Goal: Task Accomplishment & Management: Manage account settings

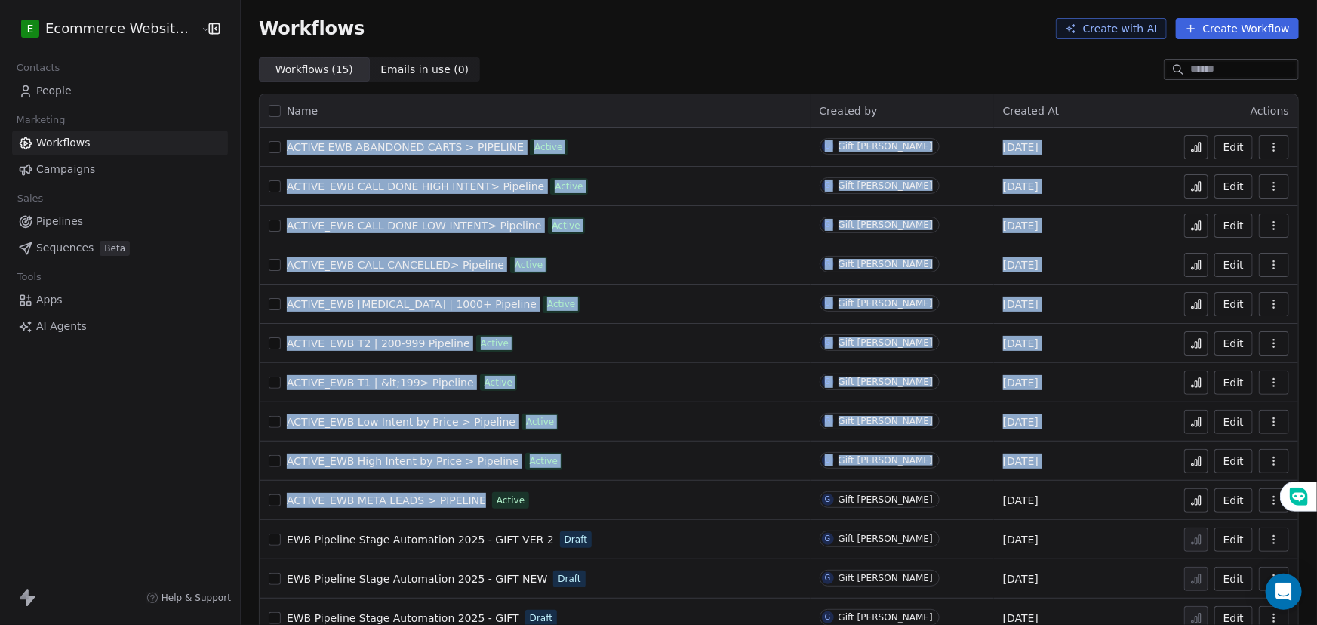
drag, startPoint x: 466, startPoint y: 395, endPoint x: 276, endPoint y: 137, distance: 320.1
click at [276, 137] on tbody "ACTIVE EWB ABANDONED CARTS > PIPELINE Active G Gift Labarda Aug 30, 2025 Edit A…" at bounding box center [779, 422] width 1038 height 589
copy tbody "ACTIVE EWB ABANDONED CARTS > PIPELINE Active G Gift Labarda Aug 30, 2025 Edit A…"
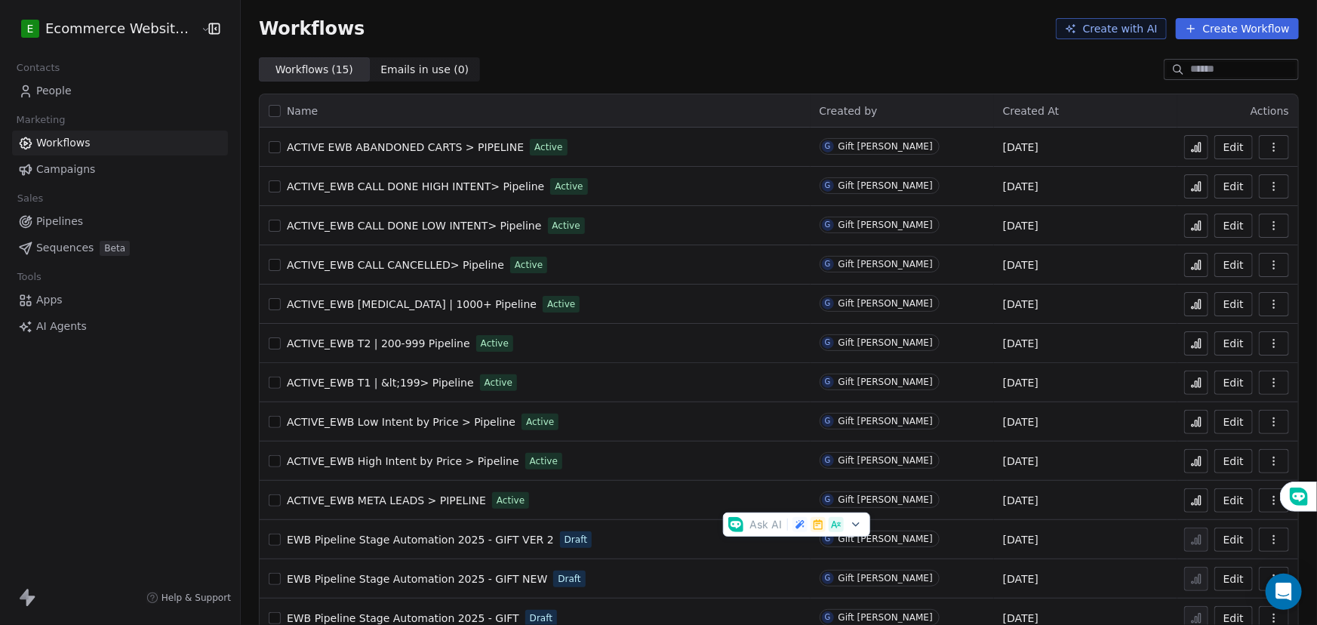
click at [528, 90] on div "Name Created by Created At Actions ACTIVE EWB ABANDONED CARTS > PIPELINE Active…" at bounding box center [779, 404] width 1076 height 647
click at [1259, 154] on button "button" at bounding box center [1274, 147] width 30 height 24
click at [1190, 145] on icon at bounding box center [1196, 147] width 12 height 12
click at [411, 183] on span "ACTIVE_EWB CALL DONE HIGH INTENT> Pipeline" at bounding box center [415, 186] width 257 height 12
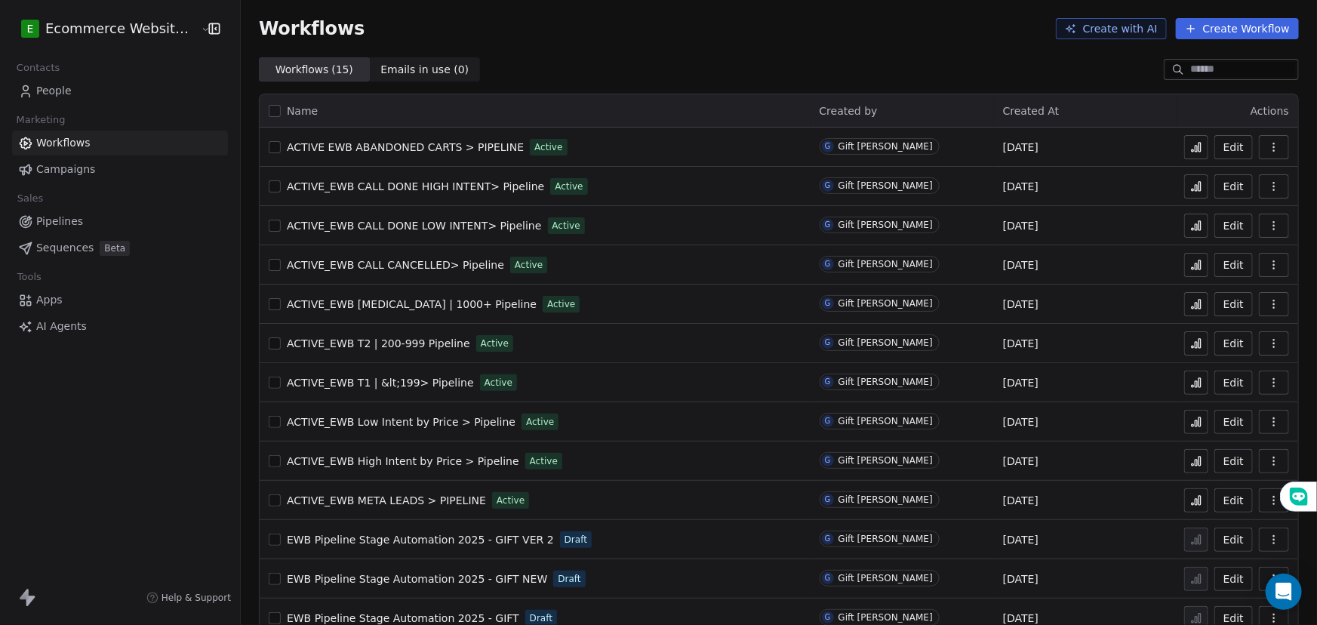
click at [423, 300] on span "ACTIVE_EWB T3 | 1000+ Pipeline" at bounding box center [412, 304] width 250 height 12
click at [75, 91] on link "People" at bounding box center [120, 90] width 216 height 25
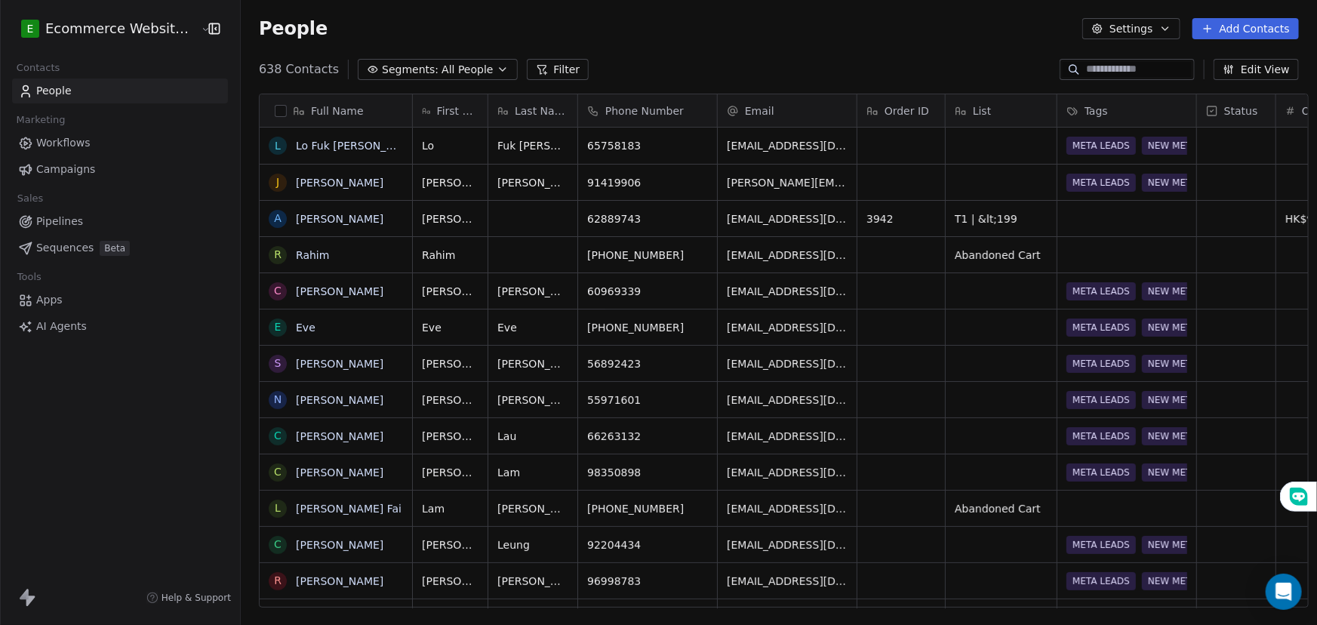
scroll to position [539, 1075]
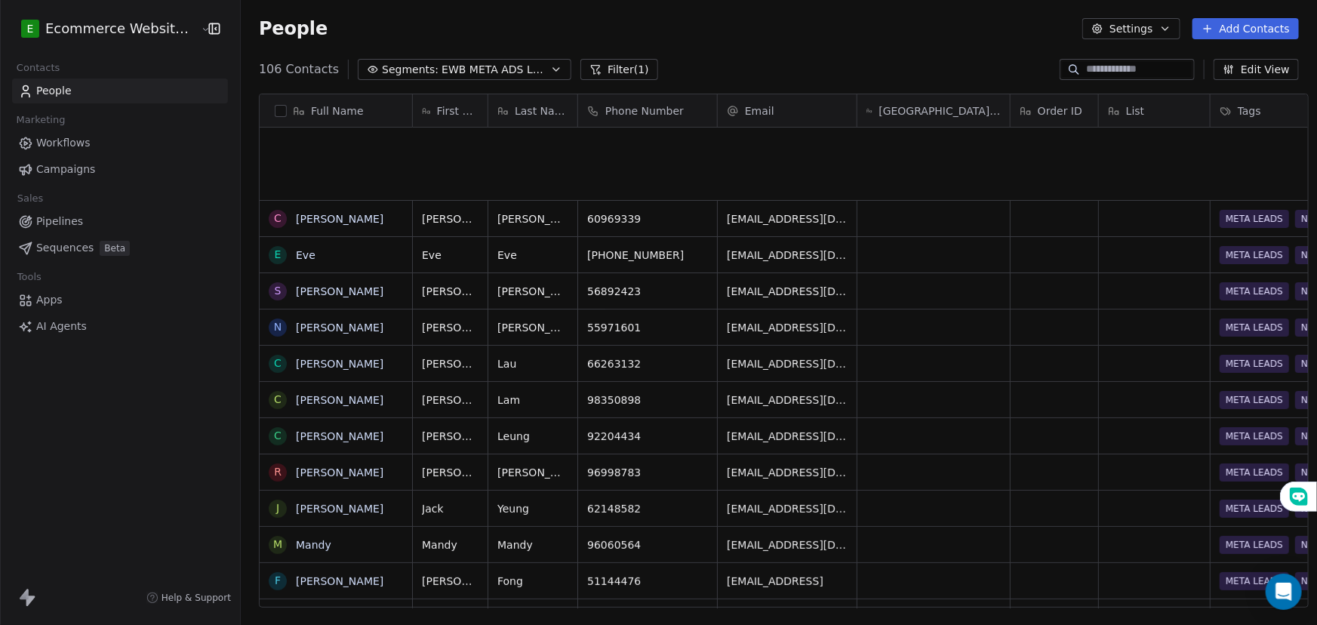
scroll to position [539, 1075]
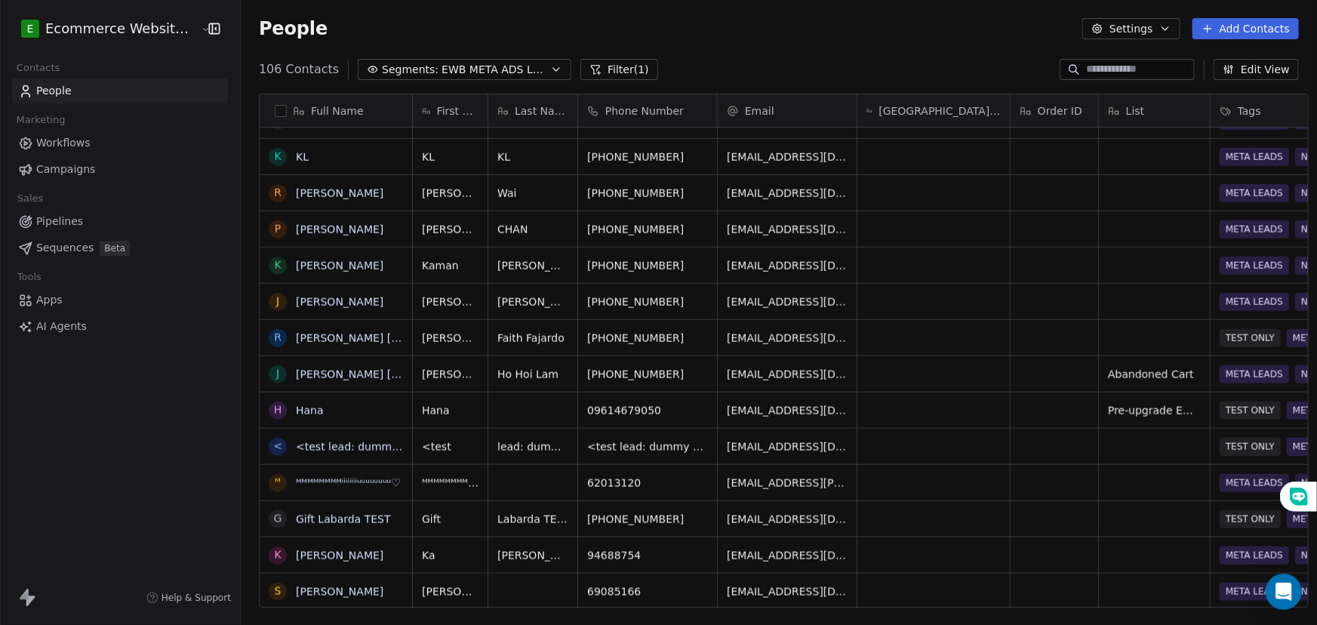
click at [441, 63] on span "EWB META ADS LEADS" at bounding box center [494, 70] width 106 height 16
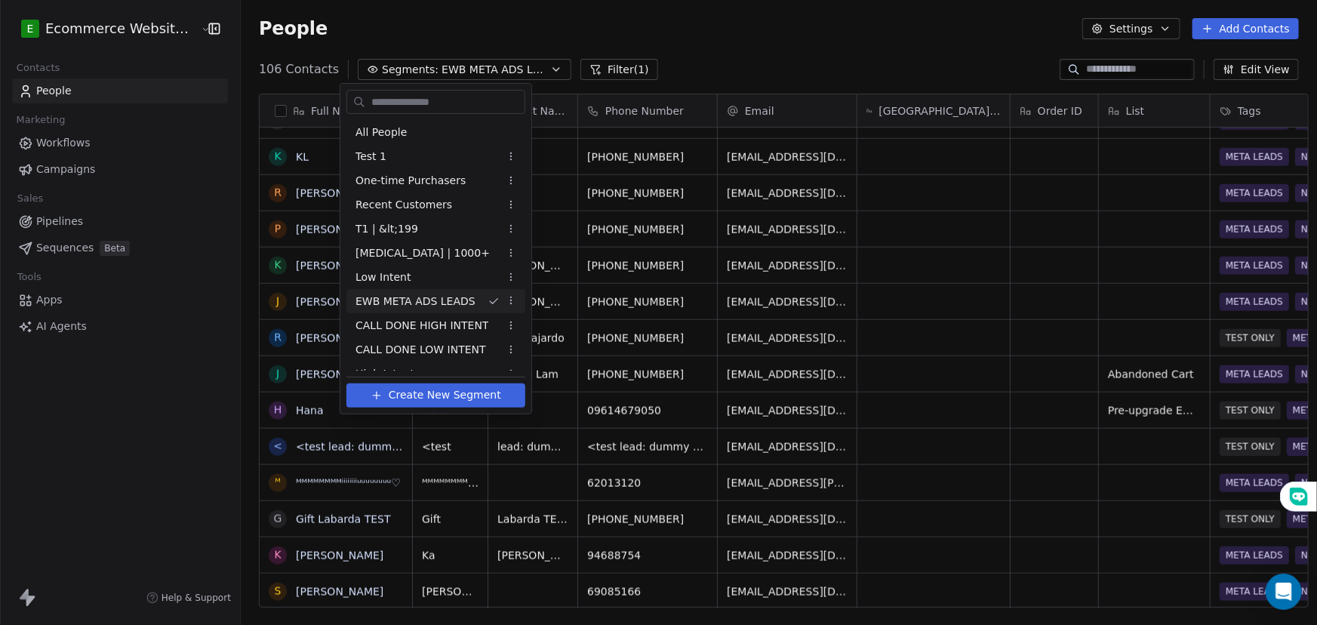
click at [438, 68] on html "E Ecommerce Website Builder Contacts People Marketing Workflows Campaigns Sales…" at bounding box center [658, 312] width 1317 height 625
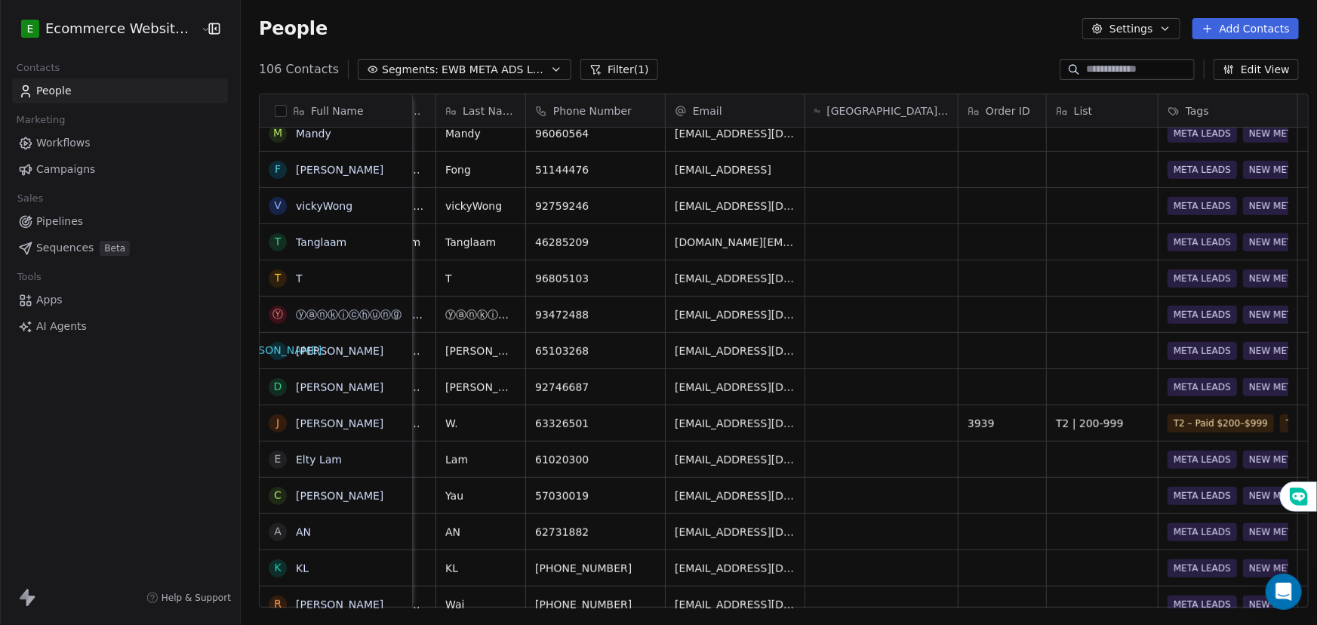
scroll to position [0, 0]
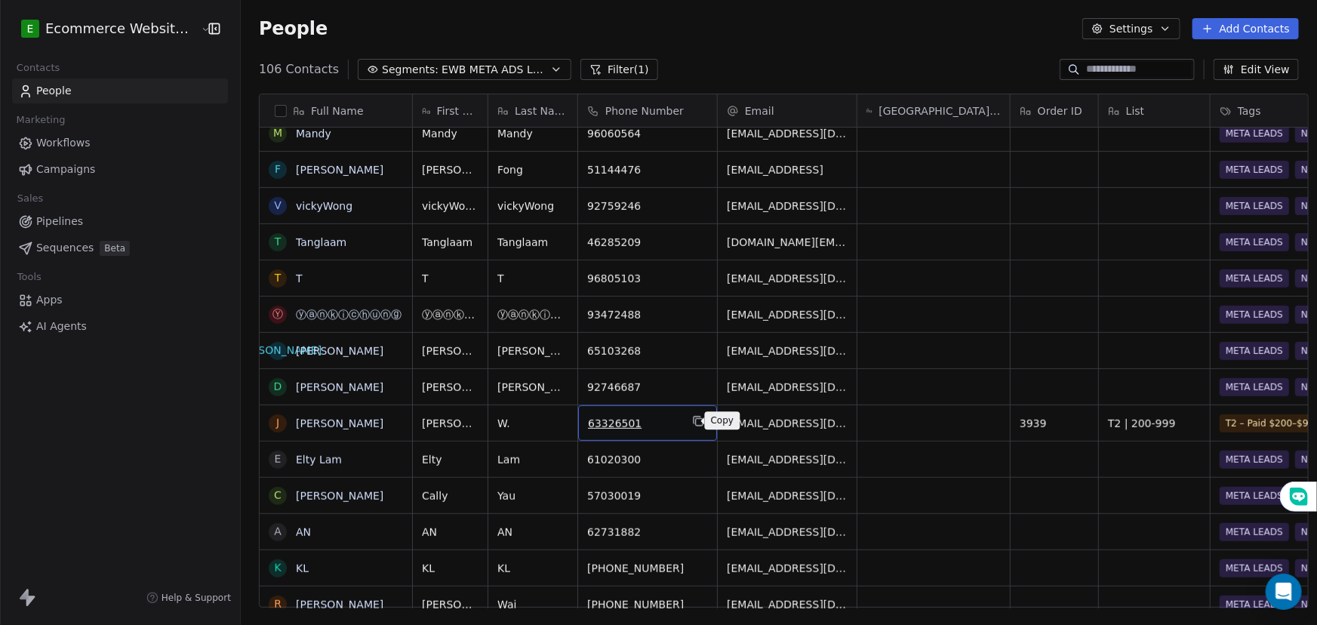
click at [692, 421] on icon "grid" at bounding box center [698, 421] width 12 height 12
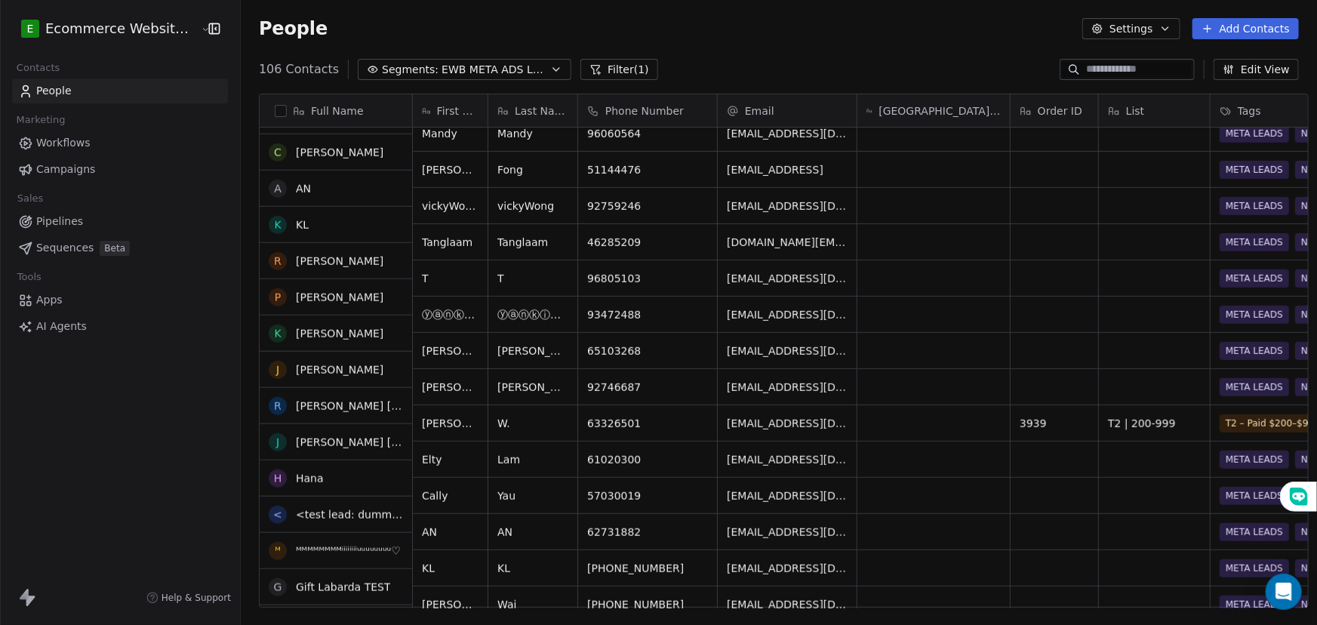
scroll to position [411, 0]
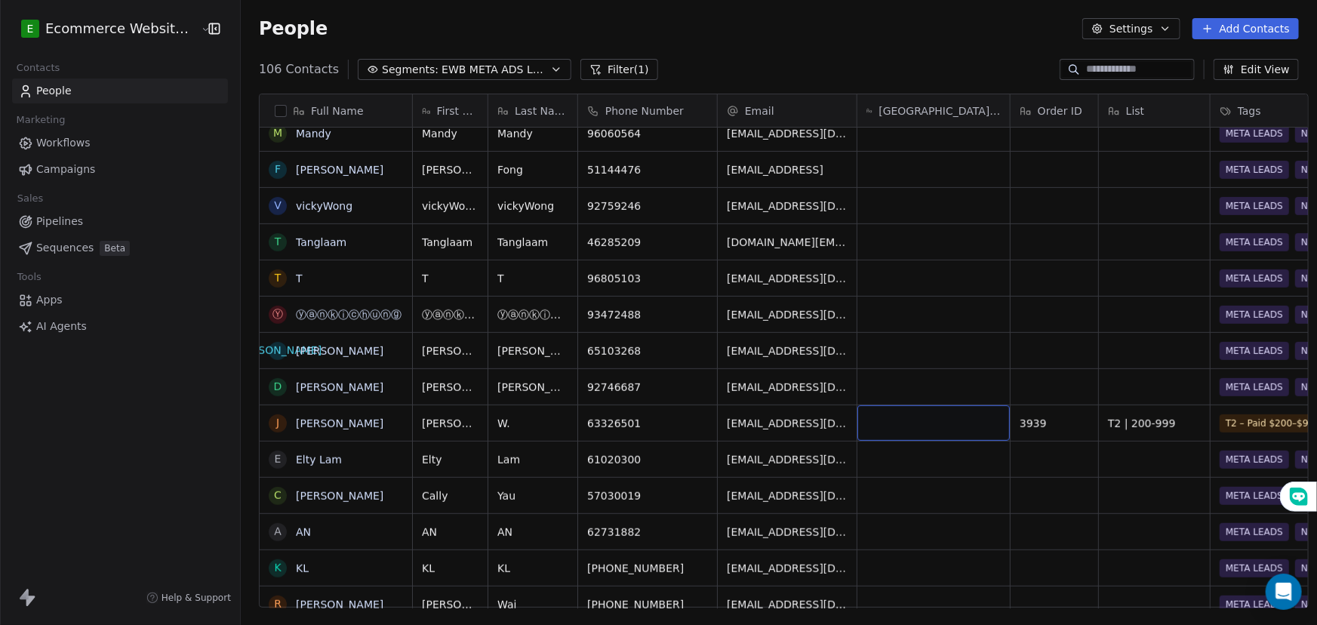
click at [905, 423] on div "grid" at bounding box center [933, 422] width 152 height 35
type textarea "**********"
click at [937, 468] on html "E Ecommerce Website Builder Contacts People Marketing Workflows Campaigns Sales…" at bounding box center [658, 312] width 1317 height 625
click at [923, 420] on icon "grid" at bounding box center [926, 422] width 7 height 7
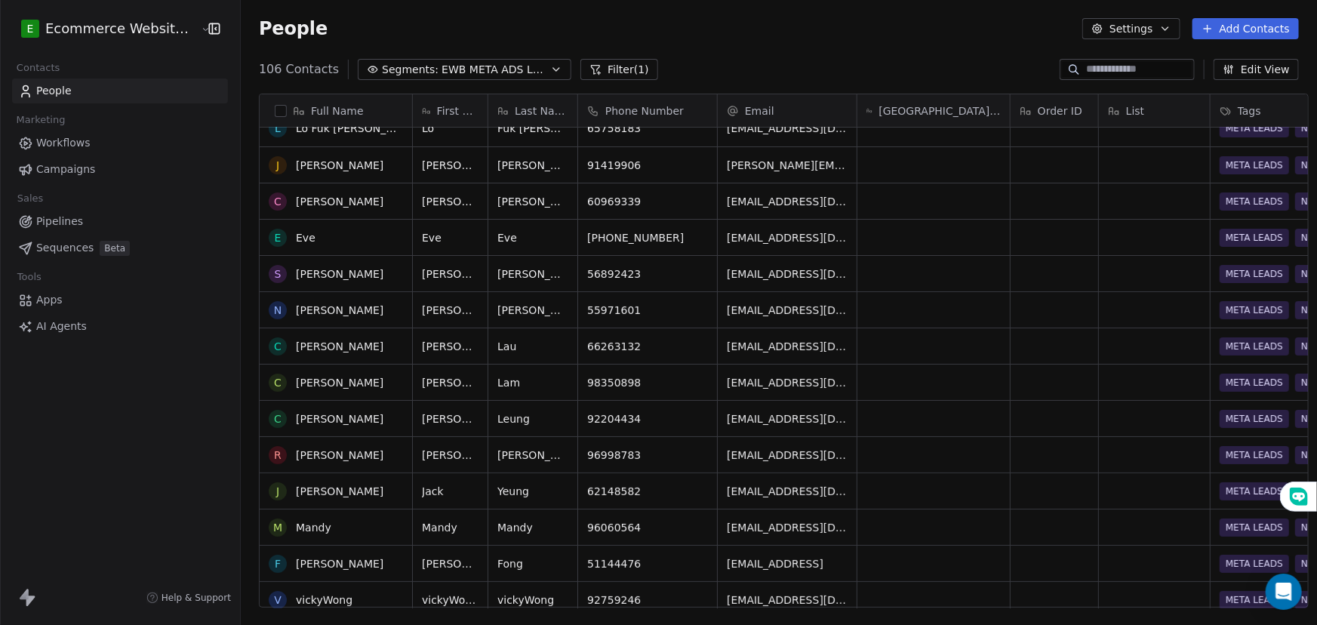
scroll to position [0, 0]
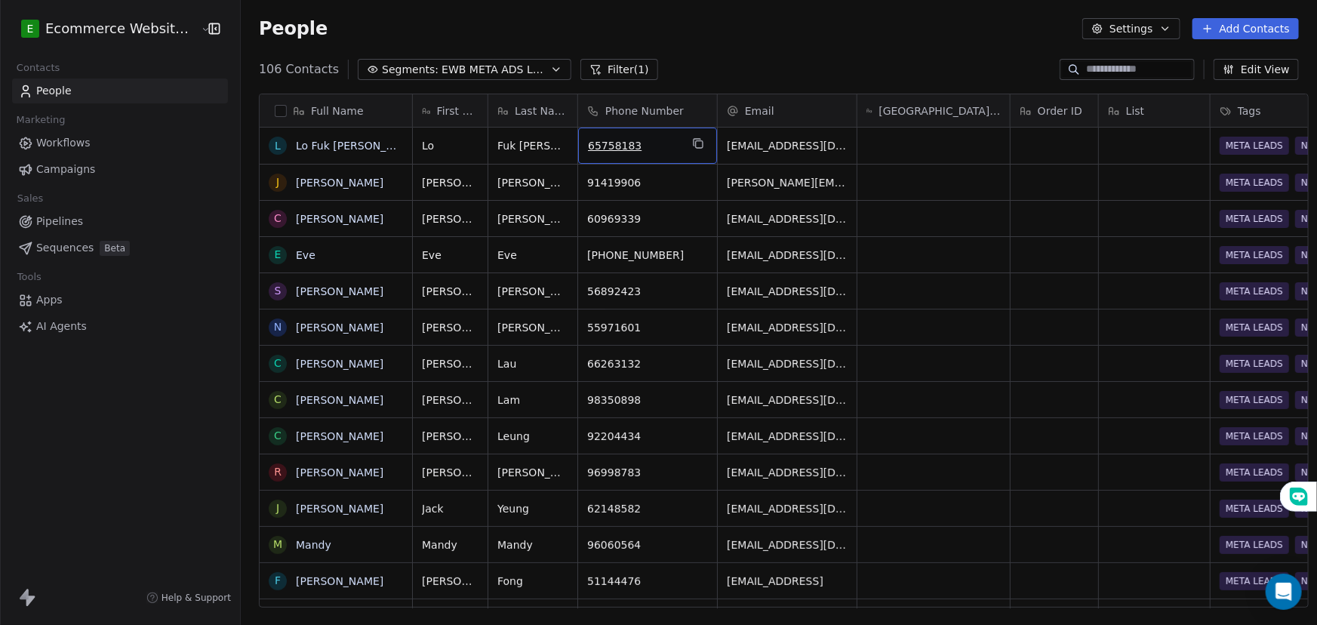
click at [612, 143] on span "65758183" at bounding box center [634, 145] width 92 height 15
click at [644, 188] on html "E Ecommerce Website Builder Contacts People Marketing Workflows Campaigns Sales…" at bounding box center [658, 312] width 1317 height 625
click at [692, 143] on icon "grid" at bounding box center [698, 143] width 12 height 12
click at [435, 139] on icon "grid" at bounding box center [438, 142] width 7 height 7
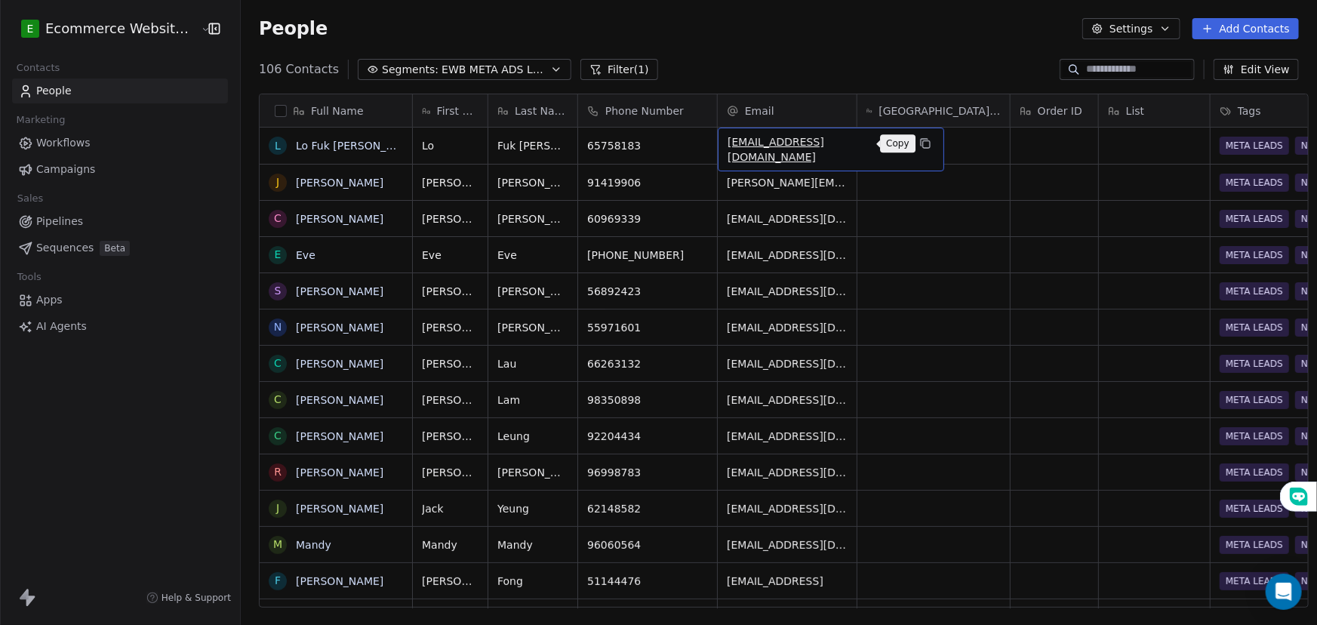
click at [919, 141] on icon "grid" at bounding box center [925, 143] width 12 height 12
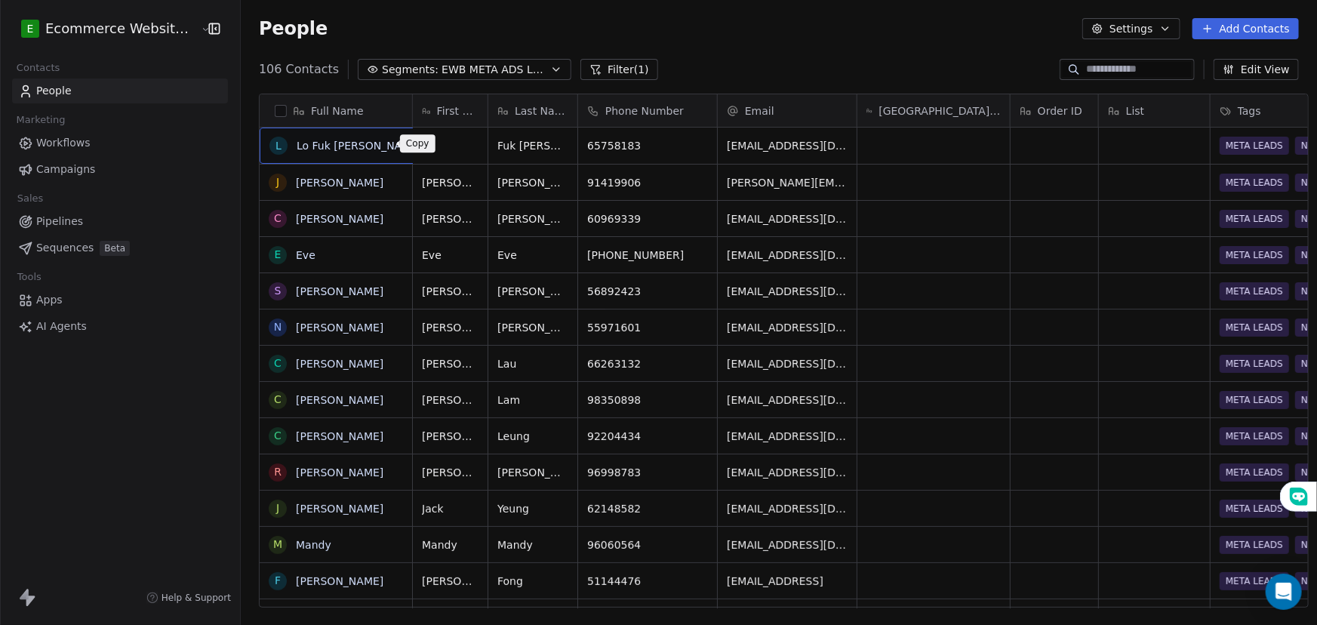
click at [437, 145] on icon "grid" at bounding box center [440, 144] width 7 height 7
click at [899, 154] on div "grid" at bounding box center [933, 146] width 152 height 36
type textarea "**********"
click at [917, 205] on html "E Ecommerce Website Builder Contacts People Marketing Workflows Campaigns Sales…" at bounding box center [658, 312] width 1317 height 625
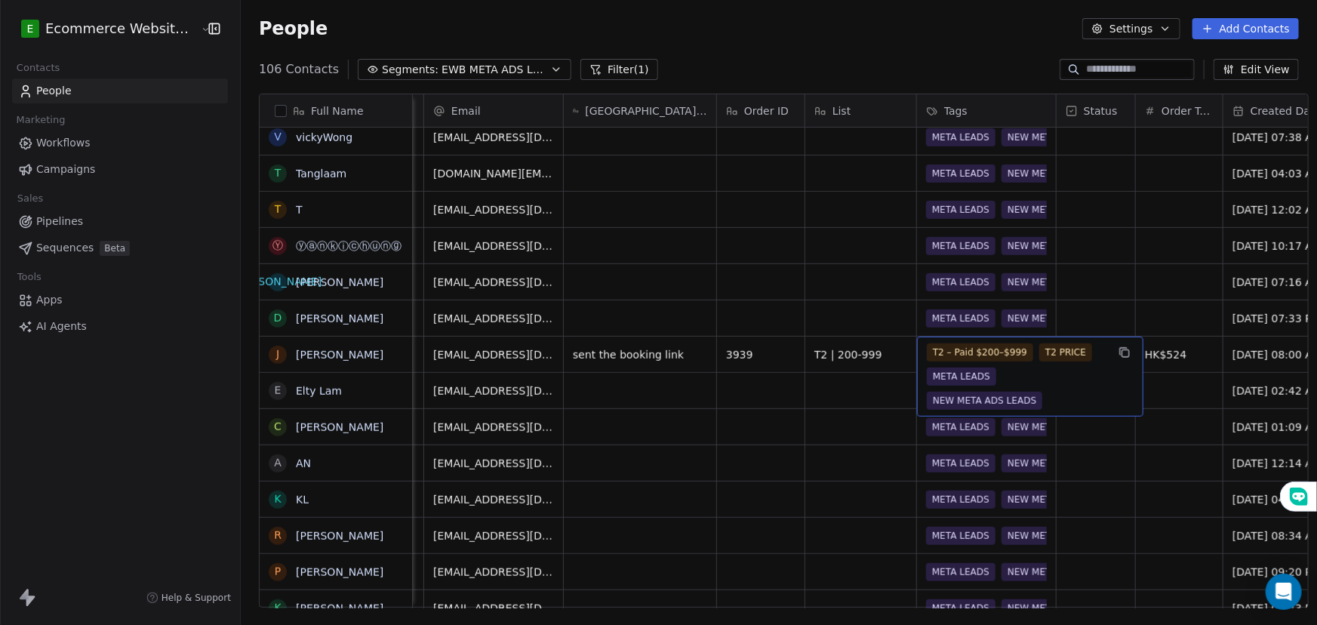
click at [1016, 367] on div "T2 – Paid $200–$999 T2 PRICE META LEADS NEW META ADS LEADS" at bounding box center [1017, 376] width 180 height 66
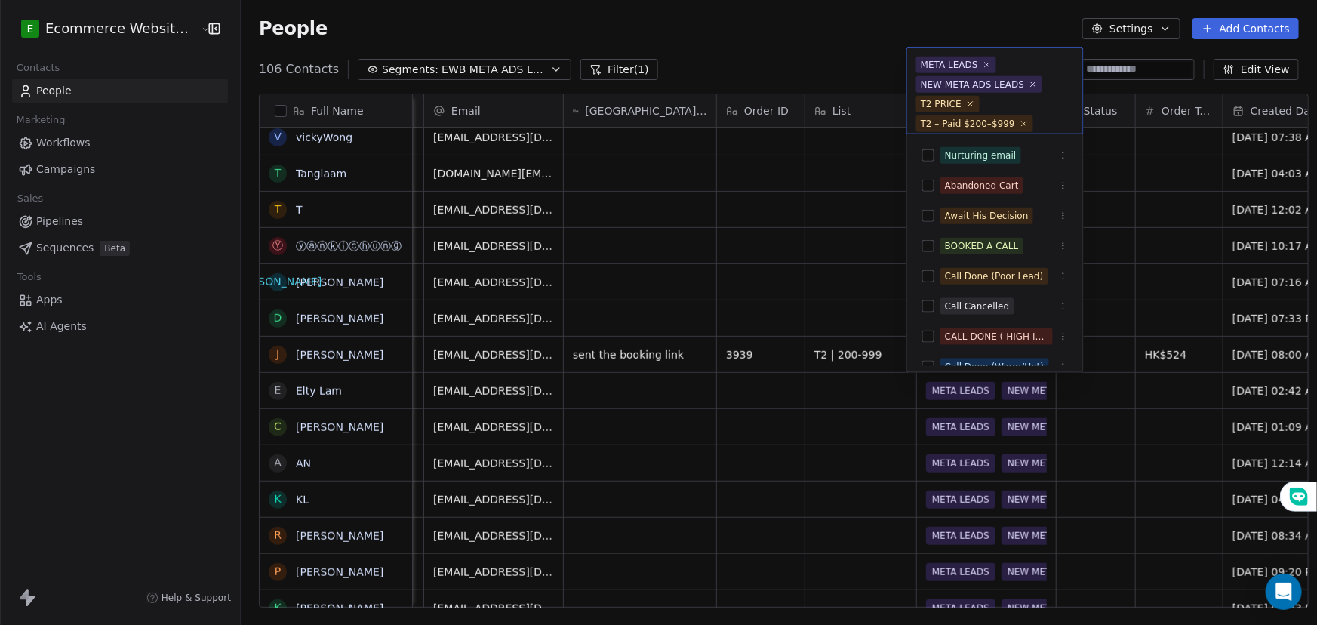
click at [1106, 293] on html "E Ecommerce Website Builder Contacts People Marketing Workflows Campaigns Sales…" at bounding box center [658, 312] width 1317 height 625
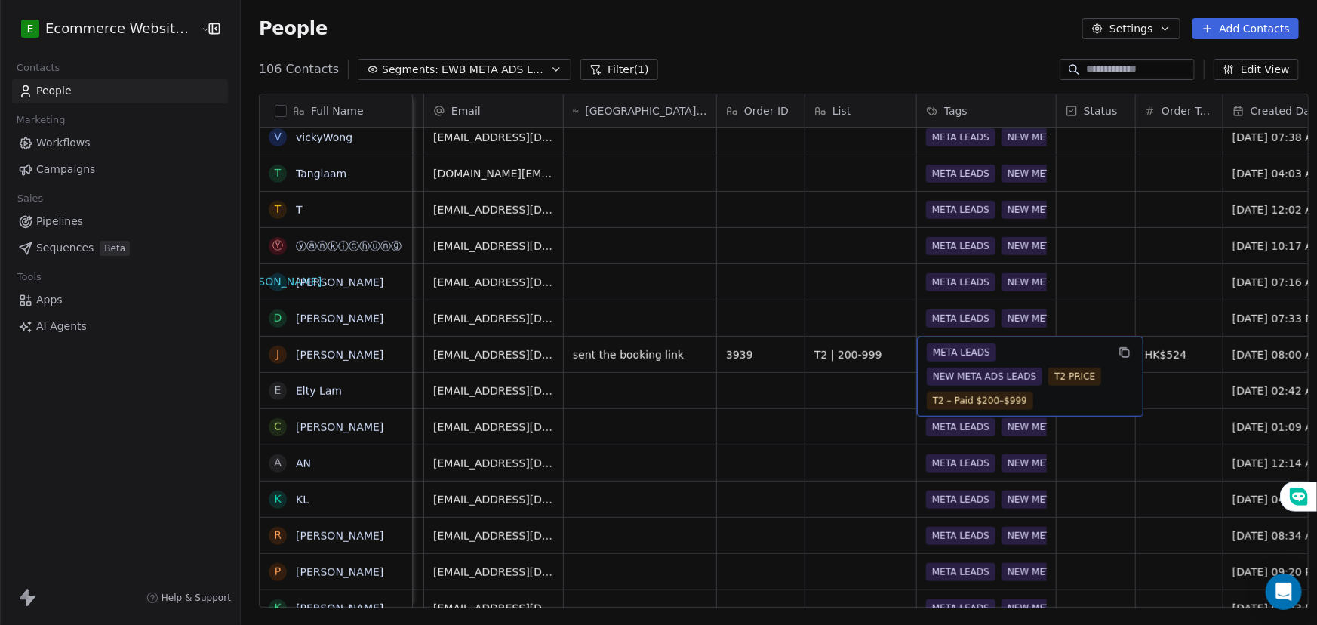
click at [927, 364] on div "META LEADS NEW META ADS LEADS T2 PRICE T2 – Paid $200–$999" at bounding box center [1017, 376] width 180 height 66
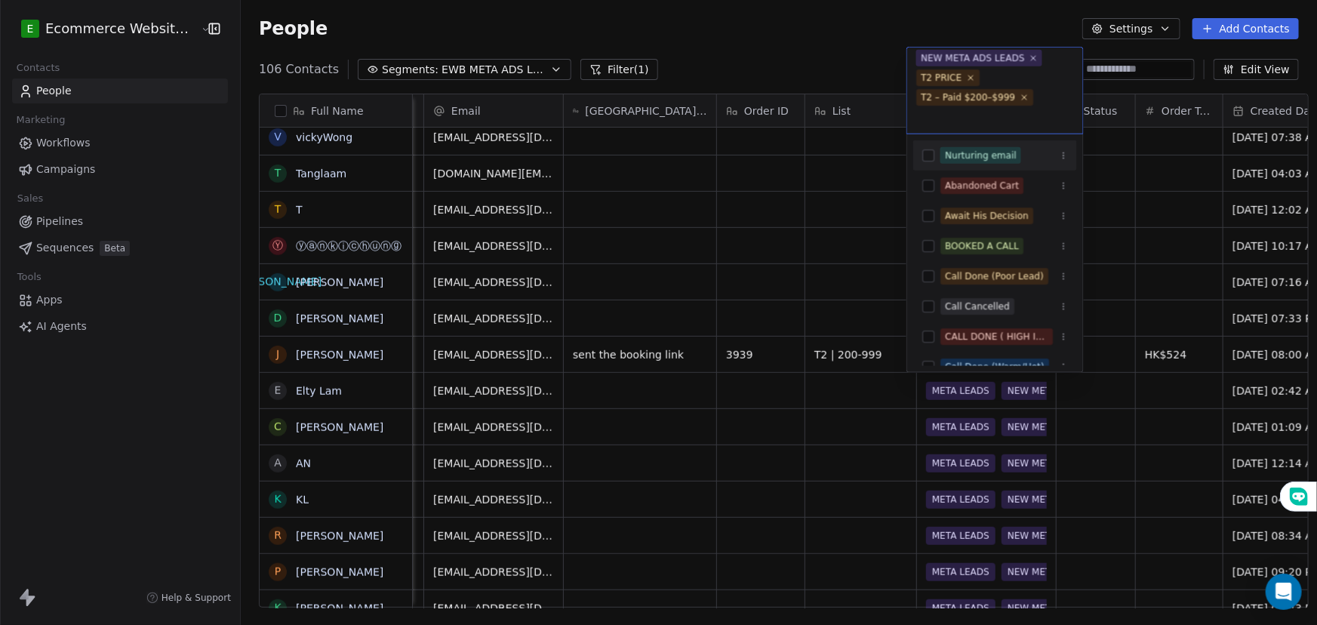
click at [963, 98] on div "T2 – Paid $200–$999" at bounding box center [968, 98] width 94 height 14
click at [889, 134] on html "E Ecommerce Website Builder Contacts People Marketing Workflows Campaigns Sales…" at bounding box center [658, 312] width 1317 height 625
